Goal: Task Accomplishment & Management: Complete application form

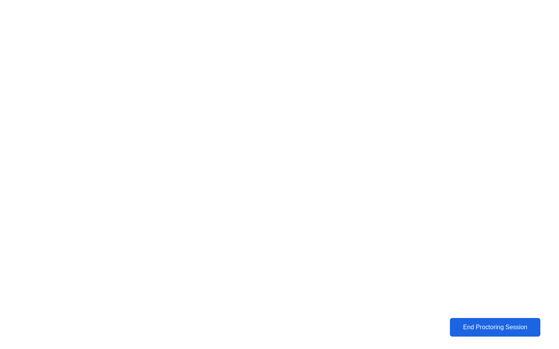
click at [505, 326] on div "End Proctoring Session" at bounding box center [495, 327] width 86 height 7
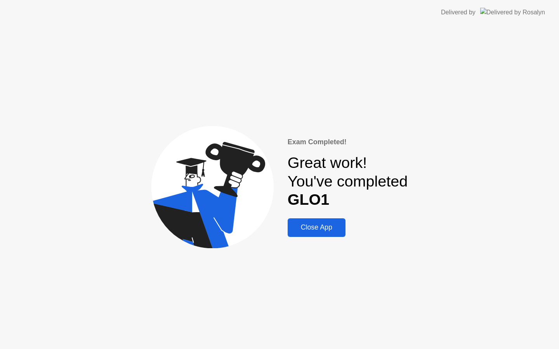
click at [324, 228] on div "Close App" at bounding box center [316, 227] width 53 height 8
